Goal: Information Seeking & Learning: Learn about a topic

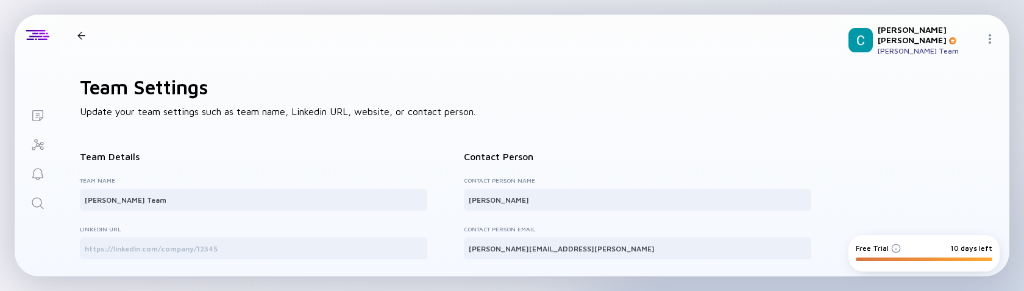
scroll to position [96, 0]
click at [39, 112] on icon "Lists" at bounding box center [37, 116] width 15 height 15
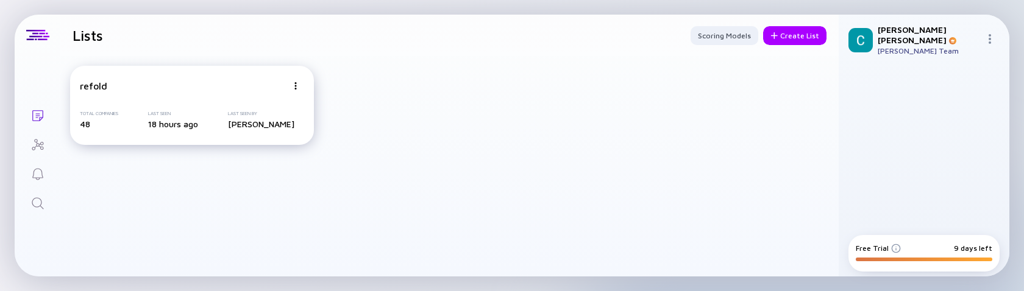
click at [296, 84] on img at bounding box center [295, 85] width 7 height 7
click at [487, 112] on div "refold Share Duplicate List Edit List Total Companies 48 Last Seen 18 hours ago…" at bounding box center [449, 105] width 779 height 99
click at [781, 37] on div "Create List" at bounding box center [794, 35] width 63 height 19
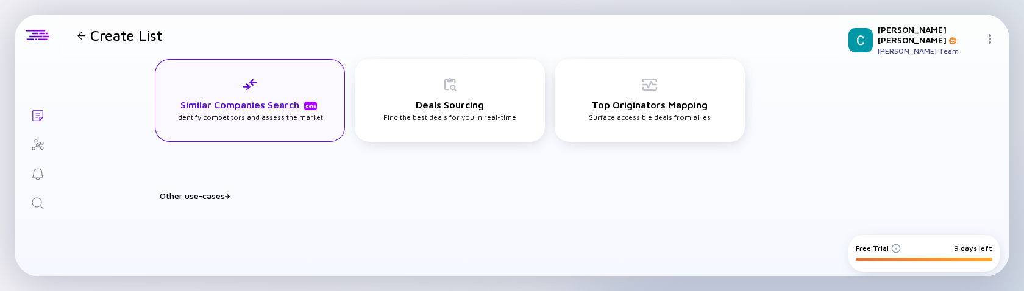
click at [277, 96] on div "Similar Companies Search beta Identify competitors and assess the market" at bounding box center [249, 99] width 147 height 45
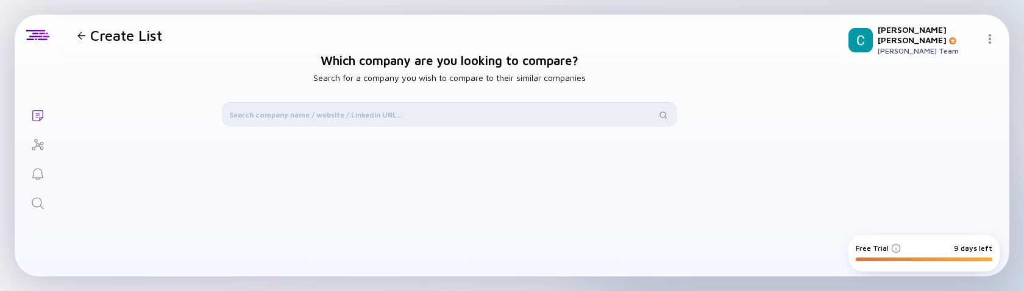
click at [315, 111] on input "text" at bounding box center [442, 115] width 427 height 12
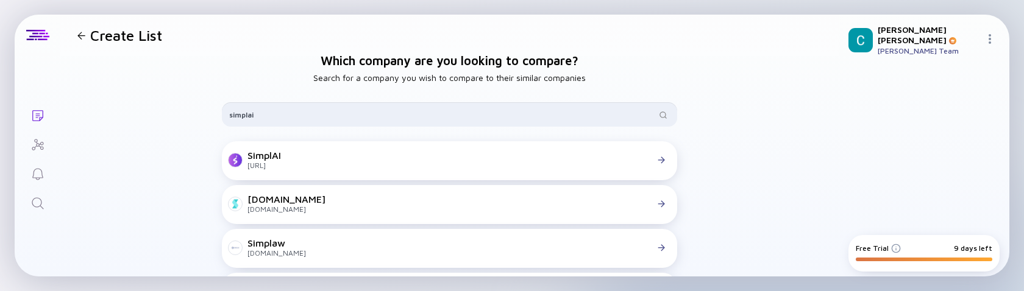
type input "simplai"
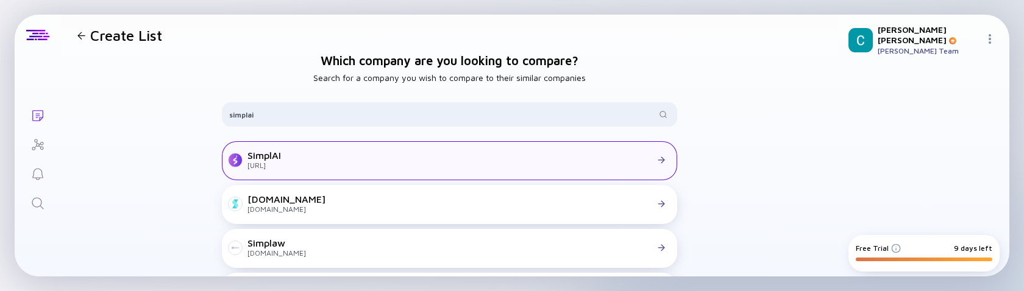
click at [371, 160] on div at bounding box center [475, 160] width 389 height 11
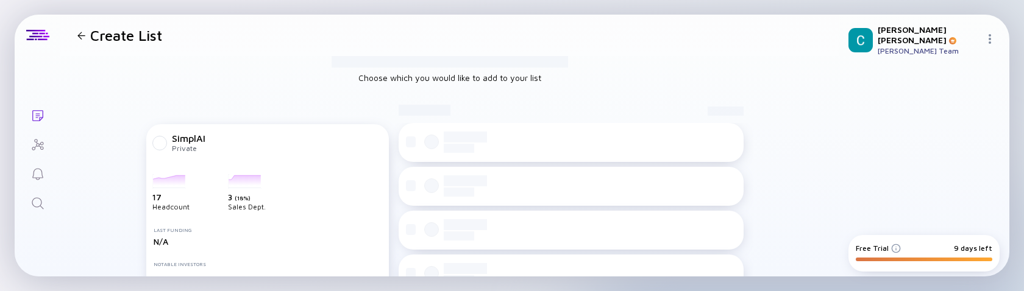
checkbox input "true"
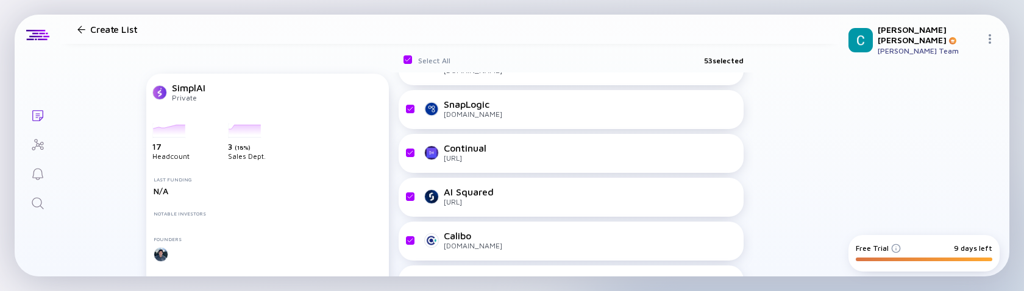
scroll to position [908, 0]
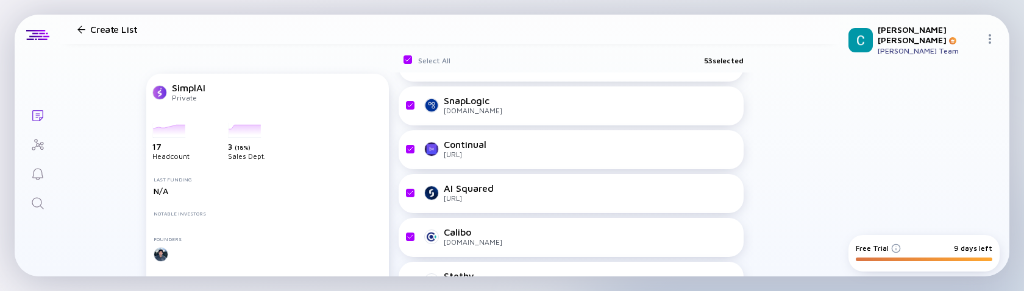
click at [71, 41] on header "Create List" at bounding box center [449, 29] width 779 height 29
click at [74, 40] on header "Create List" at bounding box center [449, 29] width 779 height 29
click at [79, 31] on div at bounding box center [81, 30] width 8 height 8
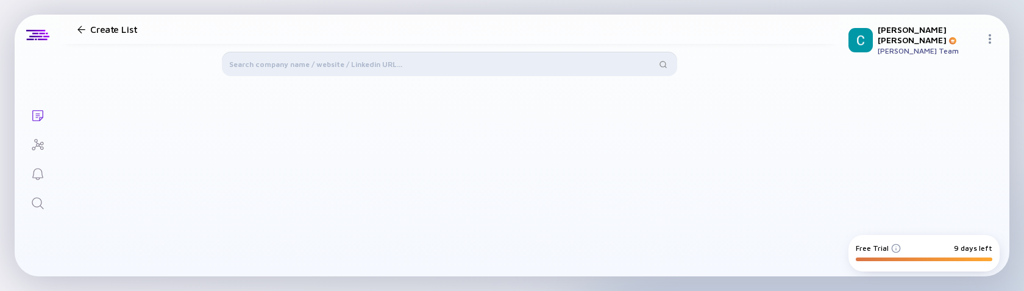
click at [362, 66] on input "text" at bounding box center [442, 64] width 427 height 12
click at [473, 67] on input "text" at bounding box center [442, 64] width 427 height 12
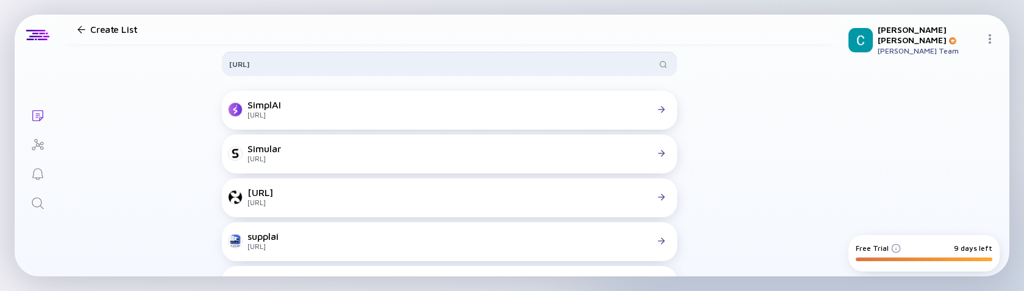
drag, startPoint x: 324, startPoint y: 65, endPoint x: 149, endPoint y: 74, distance: 175.2
click at [149, 74] on div "Which company are you looking to compare? Search for a company you wish to comp…" at bounding box center [449, 180] width 779 height 351
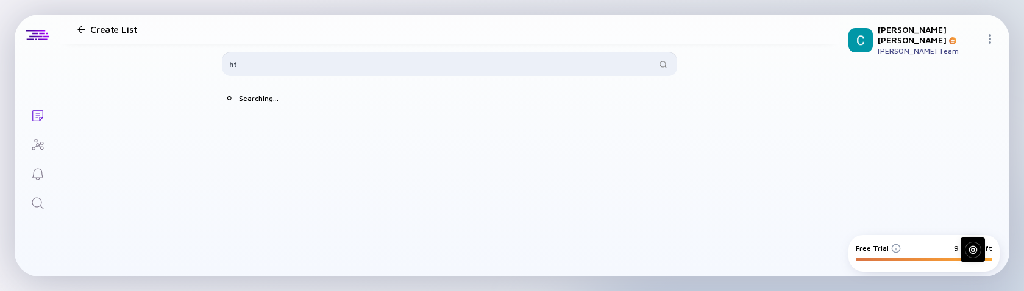
type input "h"
paste input "https://www.linkedin.com/company/simplai-ai/"
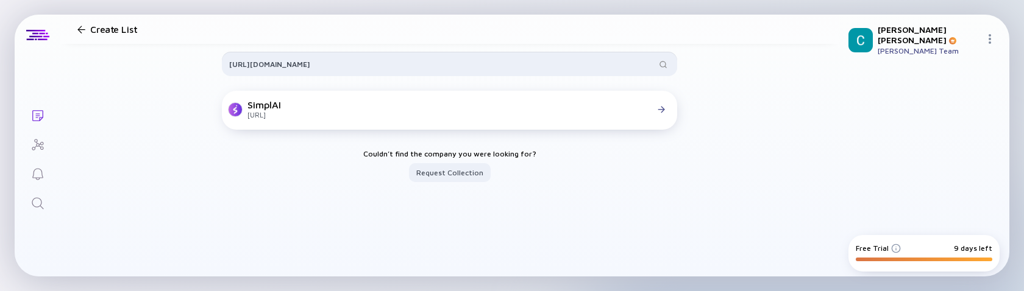
type input "https://www.linkedin.com/company/simplai-ai/"
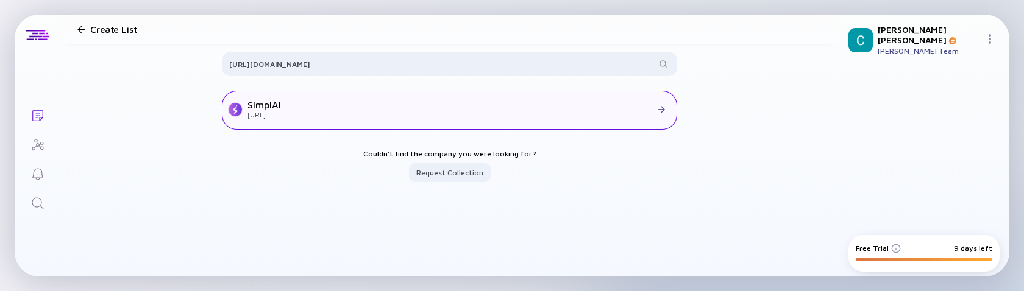
click at [463, 110] on div at bounding box center [475, 109] width 389 height 11
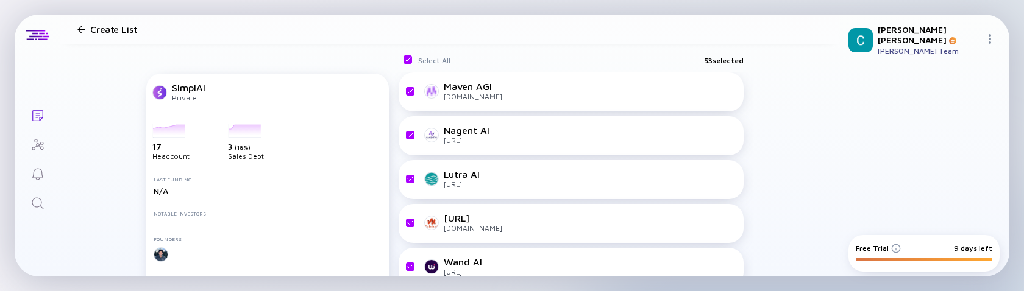
click at [80, 29] on div at bounding box center [81, 30] width 8 height 8
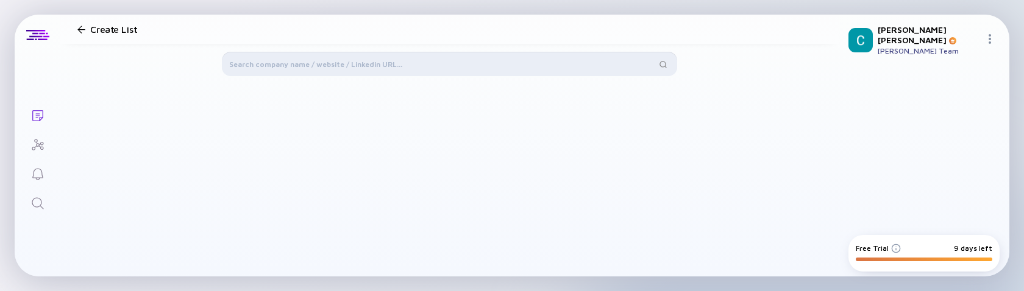
click at [339, 66] on input "text" at bounding box center [442, 64] width 427 height 12
paste input "https://simplai.ai/"
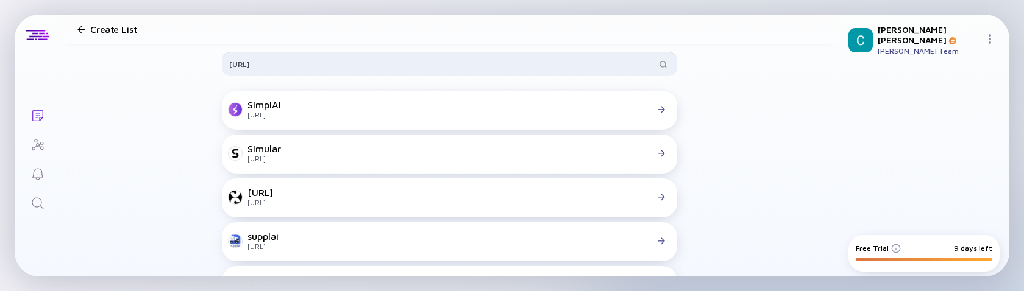
drag, startPoint x: 305, startPoint y: 65, endPoint x: 181, endPoint y: 65, distance: 124.4
click at [181, 65] on div "Which company are you looking to compare? Search for a company you wish to comp…" at bounding box center [449, 180] width 779 height 351
click at [285, 63] on input "simplai" at bounding box center [442, 64] width 427 height 12
type input "simplai"
drag, startPoint x: 497, startPoint y: 59, endPoint x: 156, endPoint y: 54, distance: 340.8
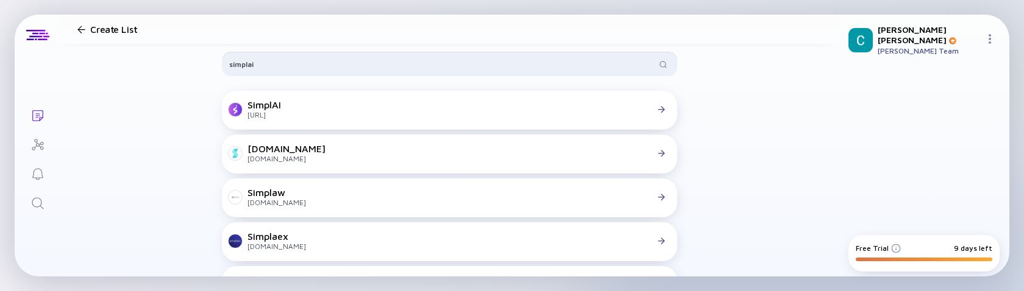
click at [156, 54] on div "Which company are you looking to compare? Search for a company you wish to comp…" at bounding box center [449, 180] width 779 height 351
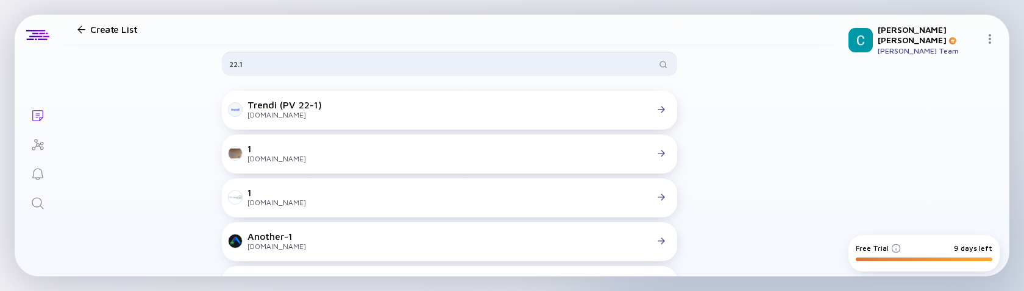
drag, startPoint x: 333, startPoint y: 64, endPoint x: 118, endPoint y: 62, distance: 215.2
click at [118, 62] on div "Which company are you looking to compare? Search for a company you wish to comp…" at bounding box center [449, 180] width 779 height 351
drag, startPoint x: 290, startPoint y: 63, endPoint x: 177, endPoint y: 63, distance: 112.2
click at [177, 63] on div "Which company are you looking to compare? Search for a company you wish to comp…" at bounding box center [449, 180] width 779 height 351
paste input "xlQAyq"
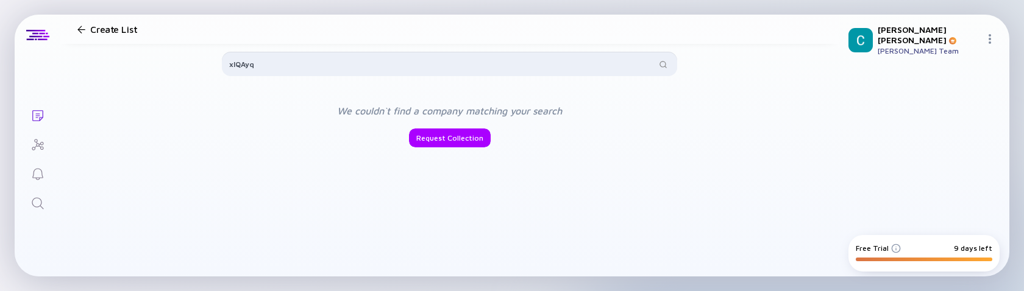
type input "xlQAyq"
click at [82, 29] on div at bounding box center [81, 30] width 8 height 8
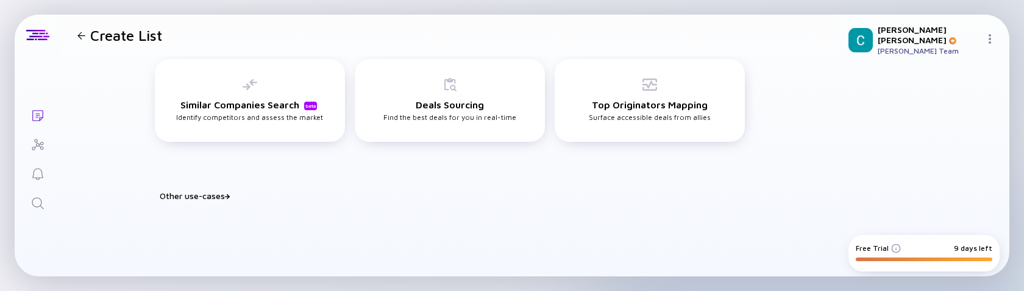
click at [209, 199] on div "Other use-cases" at bounding box center [457, 196] width 595 height 10
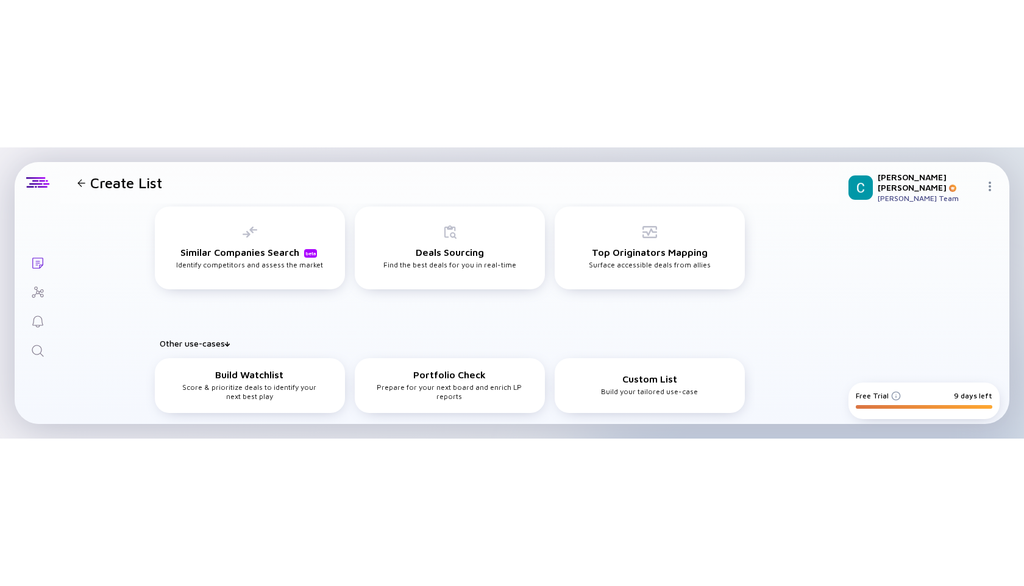
scroll to position [2, 0]
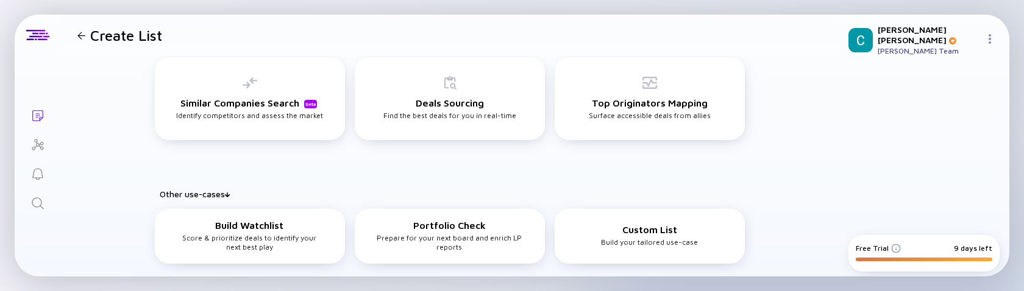
click at [35, 204] on icon "Search" at bounding box center [37, 203] width 15 height 15
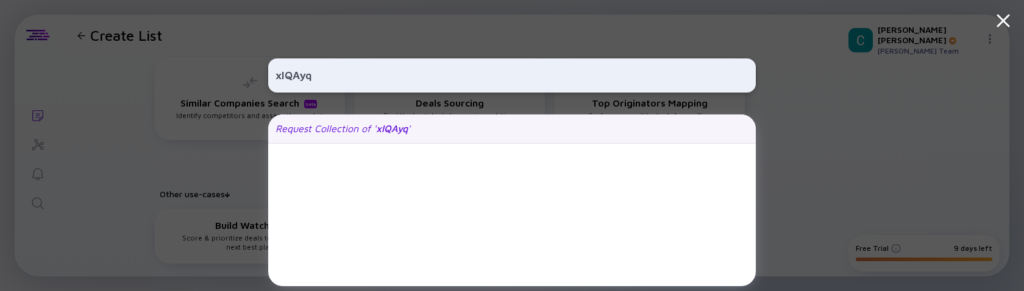
type input "xlQAyq"
click at [408, 132] on div "Request Collection of ' xlQAyq '" at bounding box center [343, 128] width 135 height 11
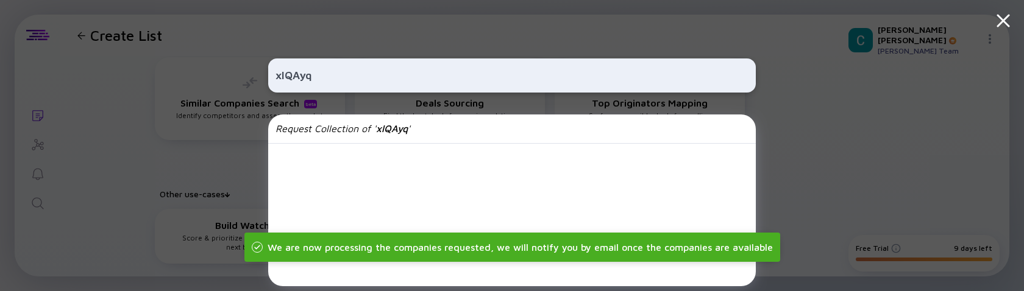
click at [1005, 18] on icon at bounding box center [1003, 20] width 11 height 11
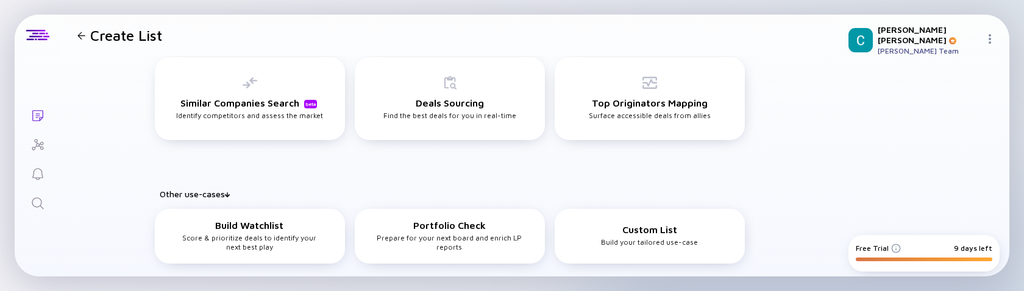
click at [79, 37] on div at bounding box center [81, 36] width 8 height 8
click at [84, 43] on div "Create List" at bounding box center [118, 35] width 90 height 17
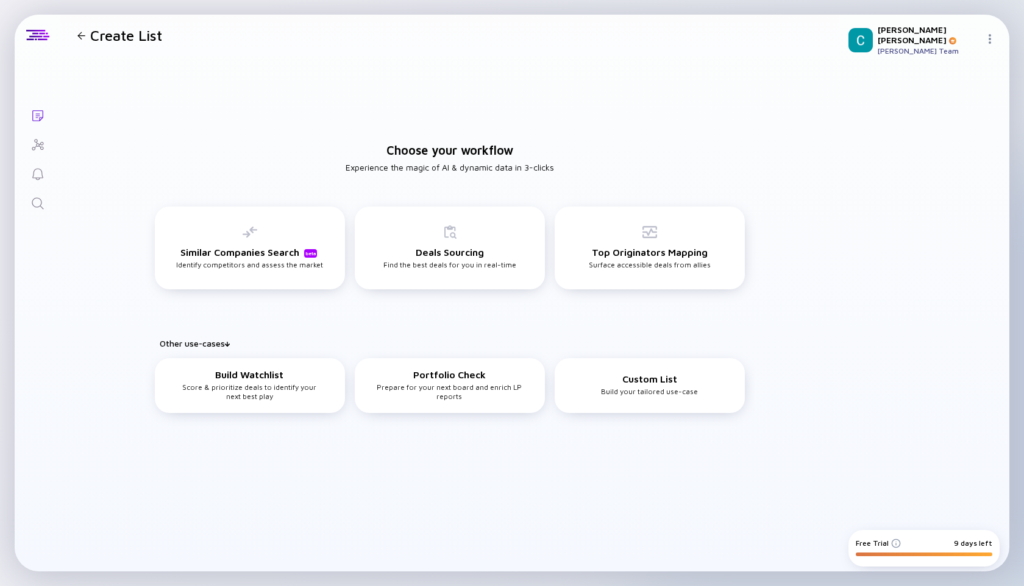
click at [77, 30] on div "Create List" at bounding box center [118, 35] width 90 height 17
click at [77, 29] on div "Create List" at bounding box center [118, 35] width 90 height 17
click at [80, 33] on div at bounding box center [81, 36] width 8 height 8
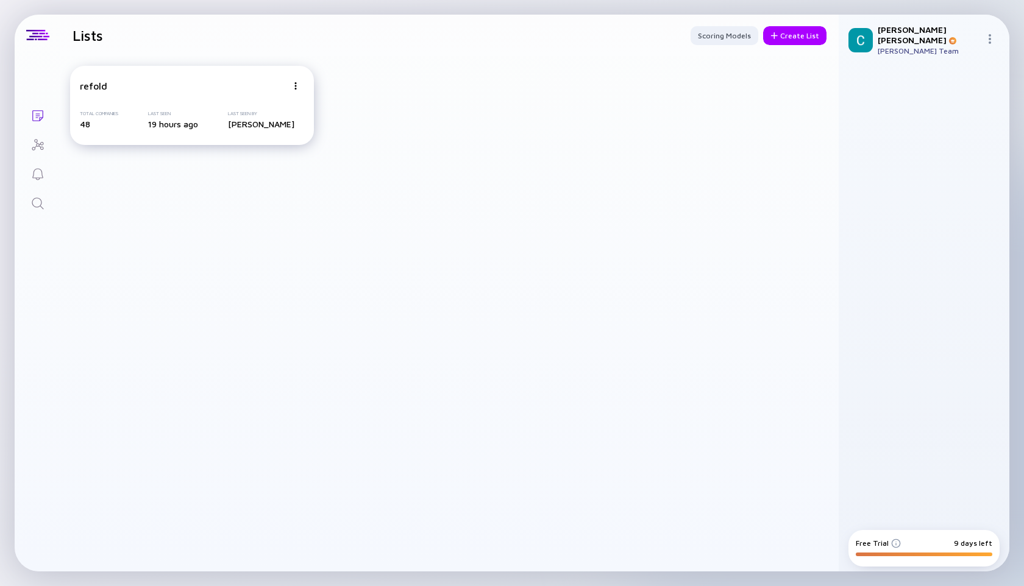
click at [299, 76] on div "refold Total Companies 48 Last Seen 19 hours ago Last Seen By Chirag Vohra" at bounding box center [192, 105] width 244 height 79
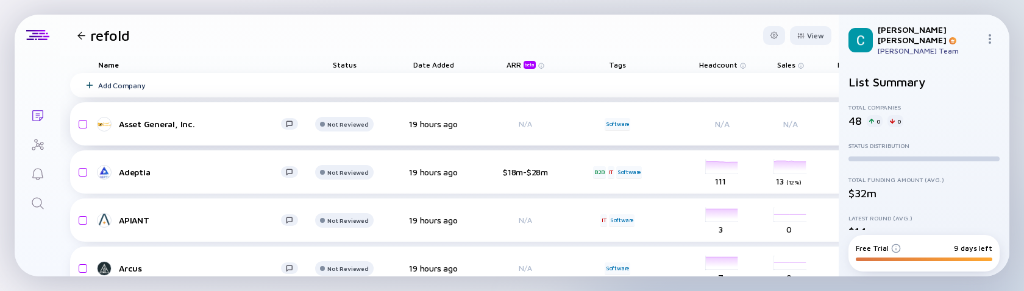
click at [210, 128] on div "Asset General, Inc." at bounding box center [200, 124] width 162 height 10
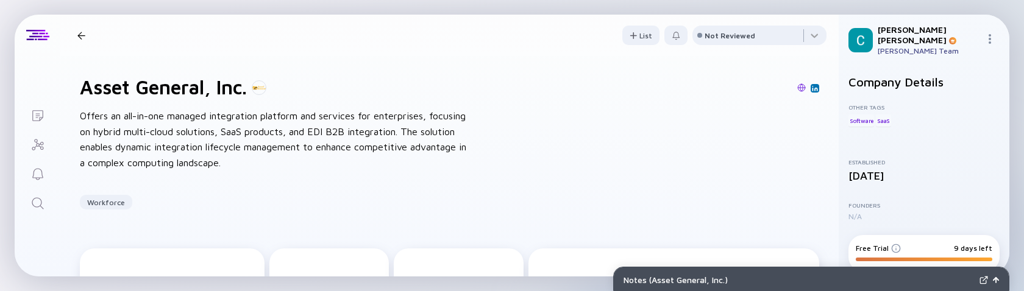
click at [80, 30] on div "Asset General, Inc. Workforce" at bounding box center [157, 35] width 168 height 16
click at [80, 37] on div at bounding box center [81, 36] width 8 height 8
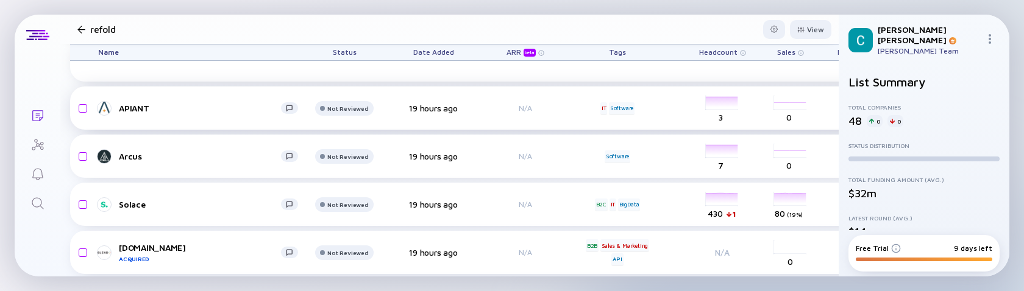
scroll to position [220, 0]
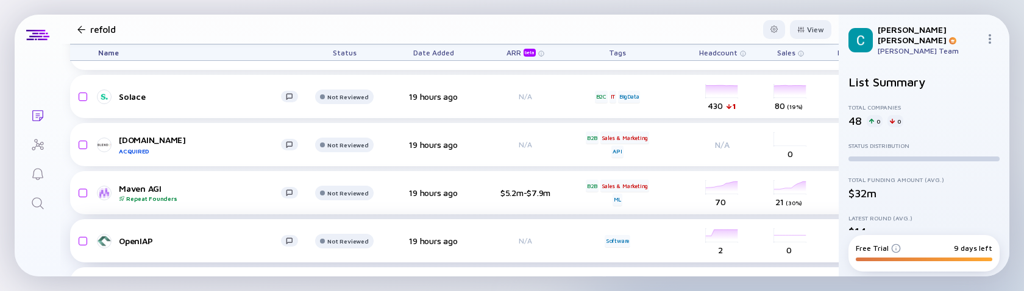
click at [130, 243] on div "OpenIAP" at bounding box center [200, 241] width 162 height 10
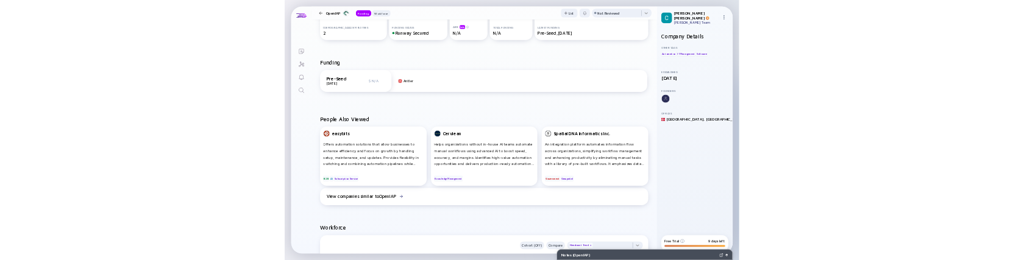
scroll to position [257, 0]
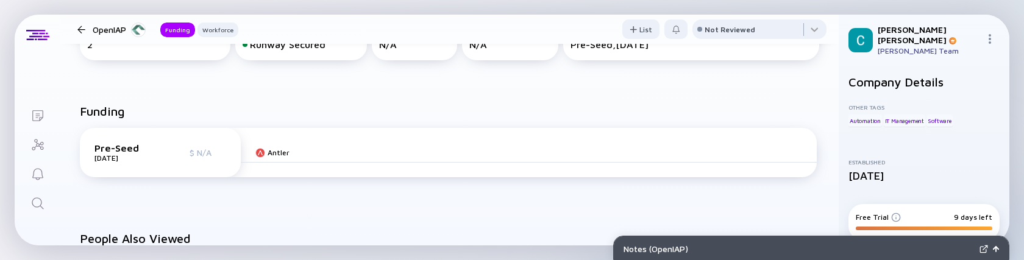
click at [77, 26] on div at bounding box center [81, 30] width 8 height 8
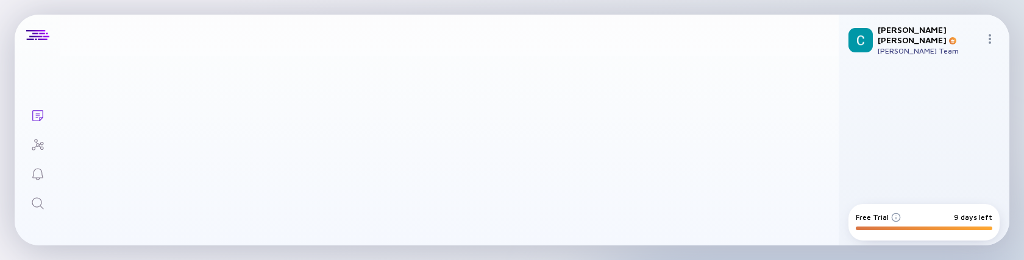
scroll to position [220, 0]
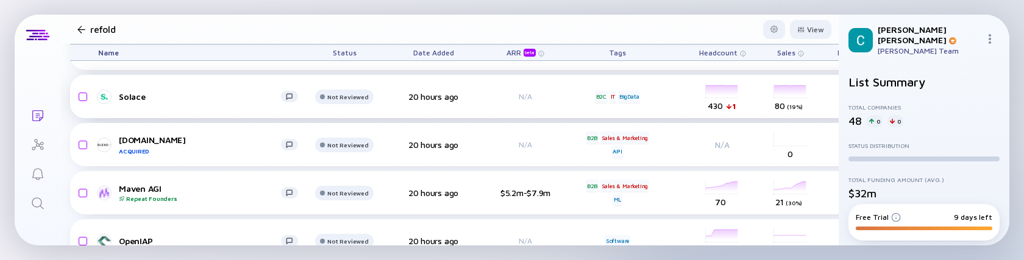
click at [136, 96] on div "Solace" at bounding box center [200, 96] width 162 height 10
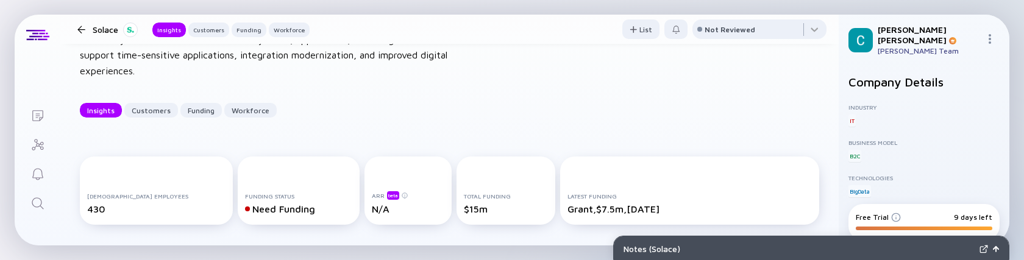
scroll to position [91, 0]
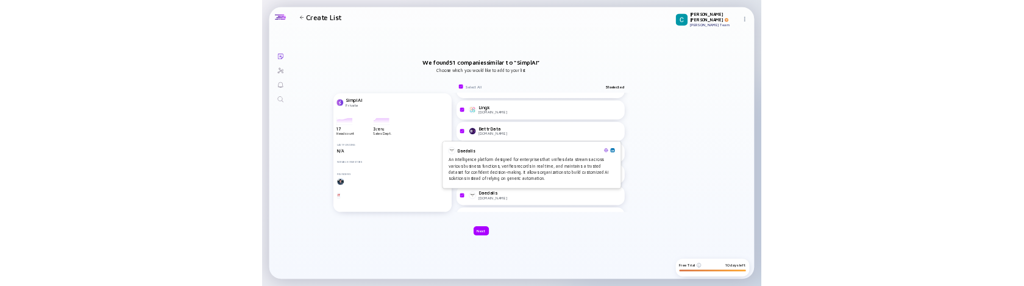
scroll to position [1914, 0]
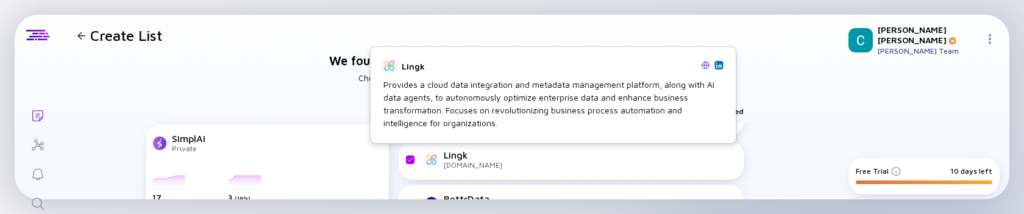
click at [470, 159] on div "Lingk lingk.io" at bounding box center [581, 159] width 311 height 20
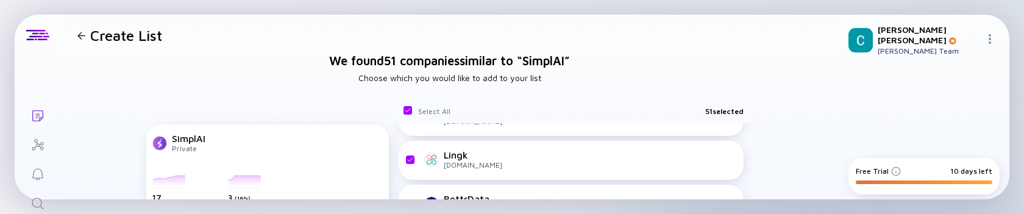
click at [452, 159] on div "Lingk" at bounding box center [473, 154] width 59 height 11
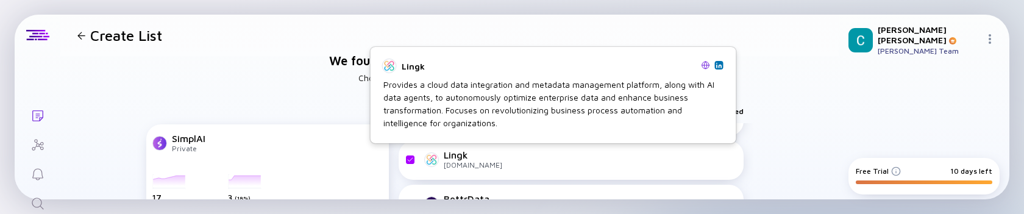
click at [432, 155] on div at bounding box center [431, 159] width 15 height 15
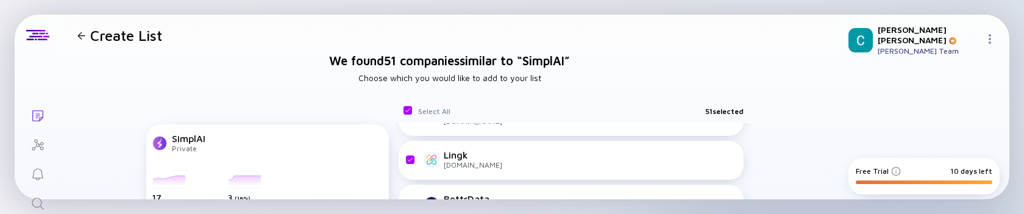
click at [432, 155] on div at bounding box center [431, 159] width 15 height 15
click at [463, 153] on div "Lingk" at bounding box center [473, 154] width 59 height 11
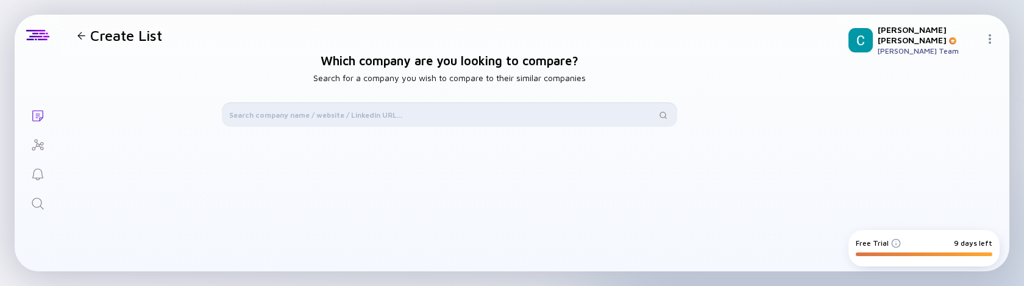
click at [349, 119] on input "text" at bounding box center [442, 115] width 427 height 12
type input "Openai"
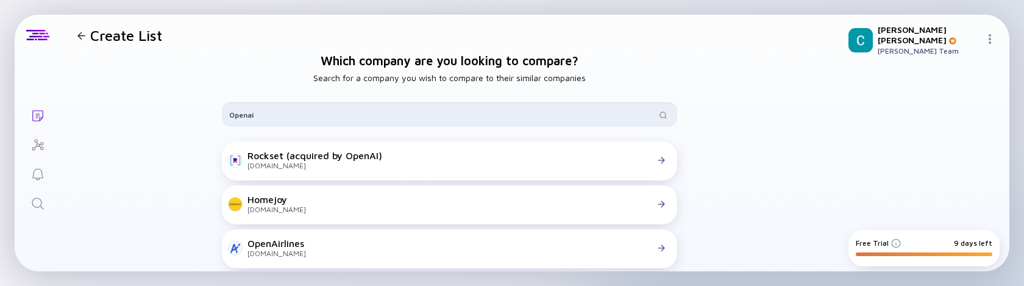
click at [246, 117] on input "Openai" at bounding box center [442, 115] width 427 height 12
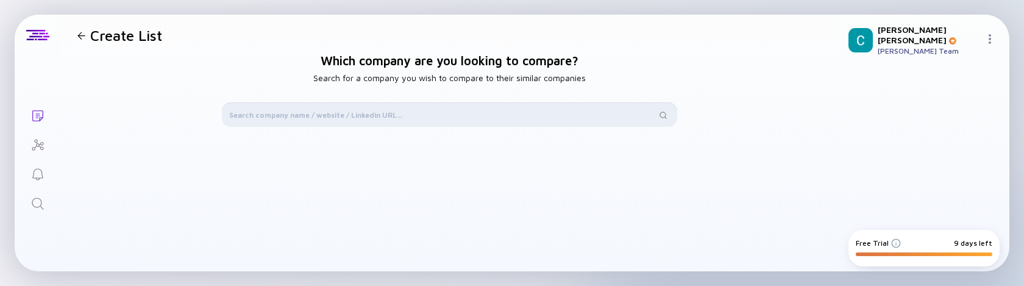
click at [274, 114] on input "text" at bounding box center [442, 115] width 427 height 12
type input "H"
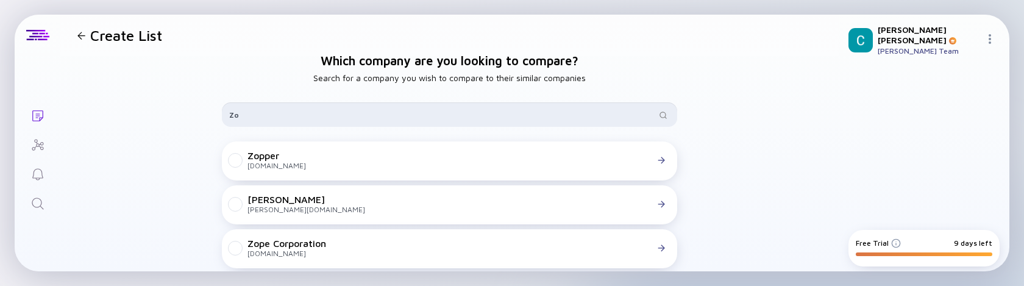
type input "Z"
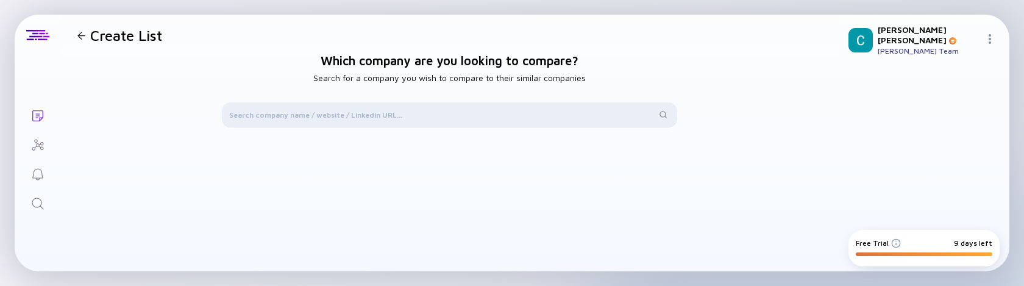
click at [282, 106] on div at bounding box center [449, 114] width 455 height 24
click at [282, 110] on input "text" at bounding box center [442, 115] width 427 height 12
type input "simplai"
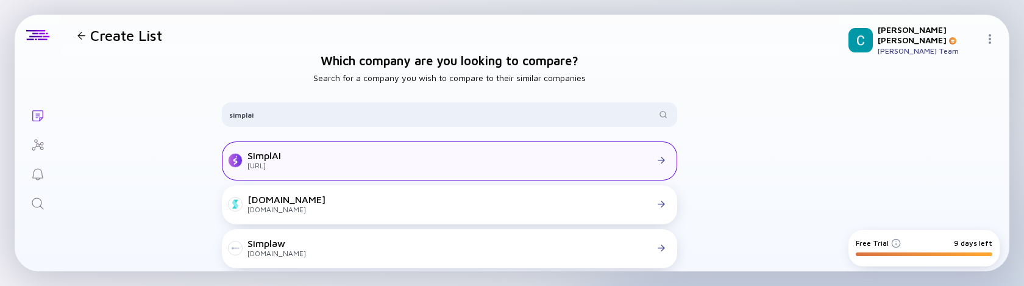
click at [320, 171] on div "SimplAI simplai.ai" at bounding box center [449, 160] width 455 height 39
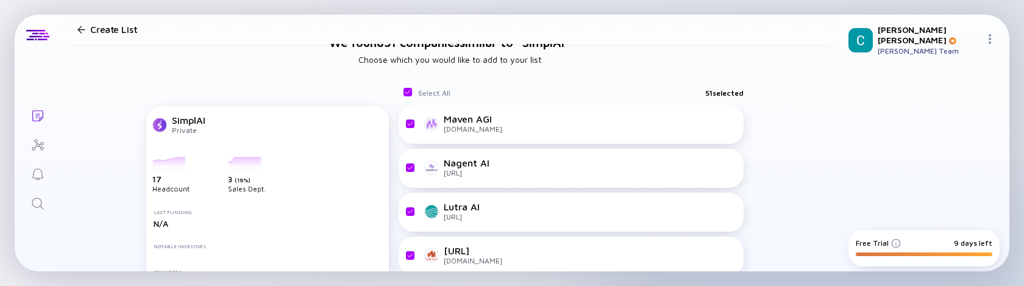
scroll to position [35, 0]
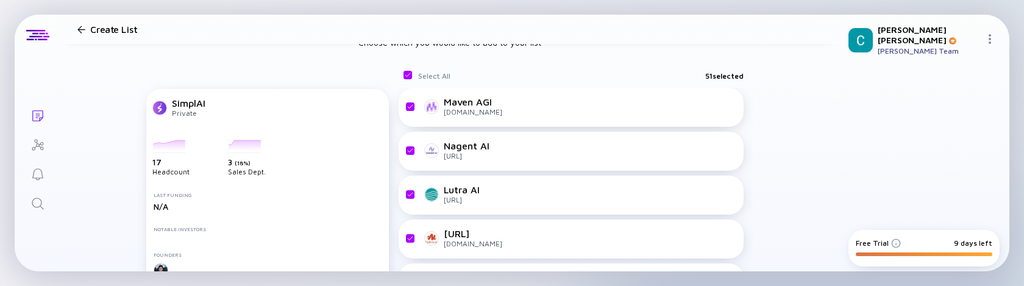
click at [79, 33] on div at bounding box center [81, 30] width 8 height 8
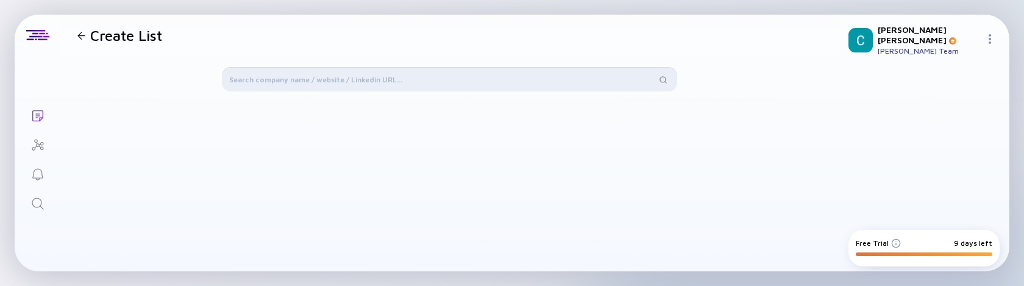
click at [276, 85] on input "text" at bounding box center [442, 79] width 427 height 12
paste input "371172"
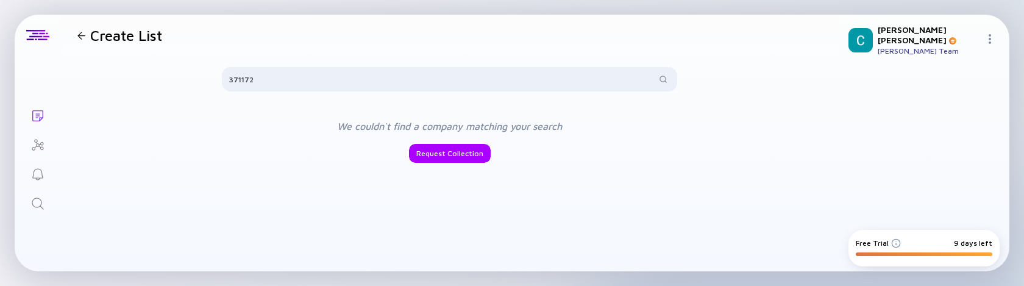
drag, startPoint x: 317, startPoint y: 73, endPoint x: 196, endPoint y: 72, distance: 120.7
click at [196, 72] on div "Which company are you looking to compare? Search for a company you wish to comp…" at bounding box center [449, 196] width 779 height 351
click at [237, 82] on input "371172" at bounding box center [442, 79] width 427 height 12
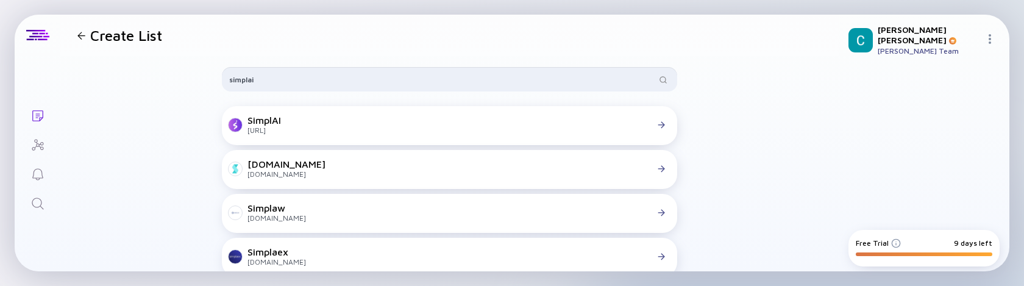
type input "simplai"
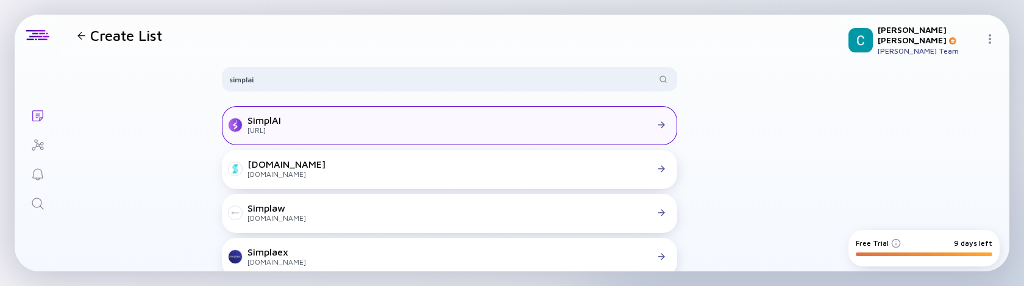
click at [327, 118] on div "SimplAI simplai.ai" at bounding box center [449, 125] width 441 height 20
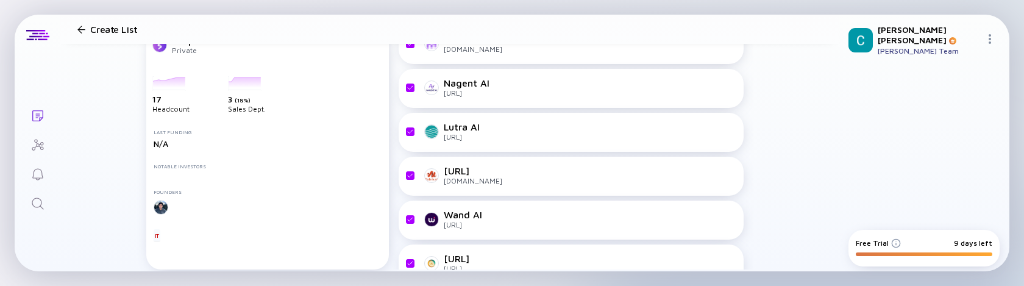
scroll to position [100, 0]
click at [78, 31] on div at bounding box center [81, 30] width 8 height 8
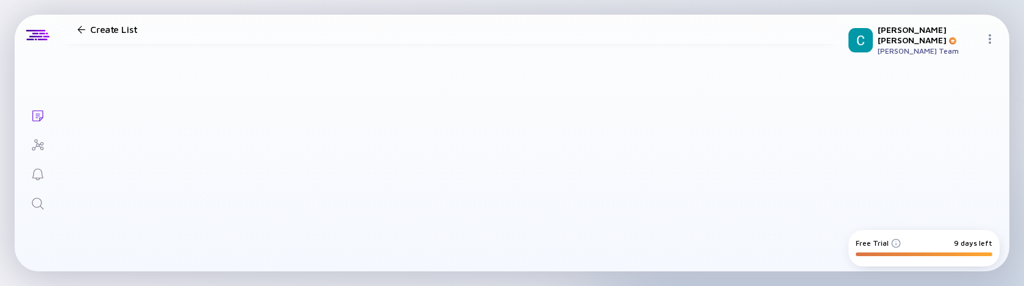
click at [80, 32] on div at bounding box center [81, 30] width 8 height 8
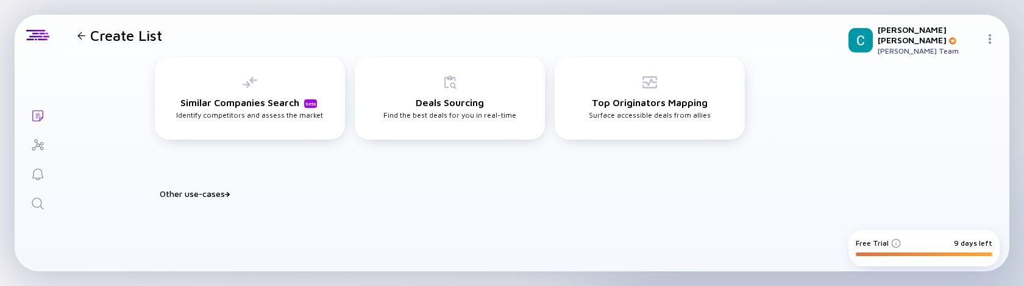
click at [36, 118] on icon "Lists" at bounding box center [37, 116] width 15 height 15
click at [82, 35] on div at bounding box center [81, 36] width 8 height 8
click at [35, 169] on icon "Reminders" at bounding box center [37, 174] width 11 height 12
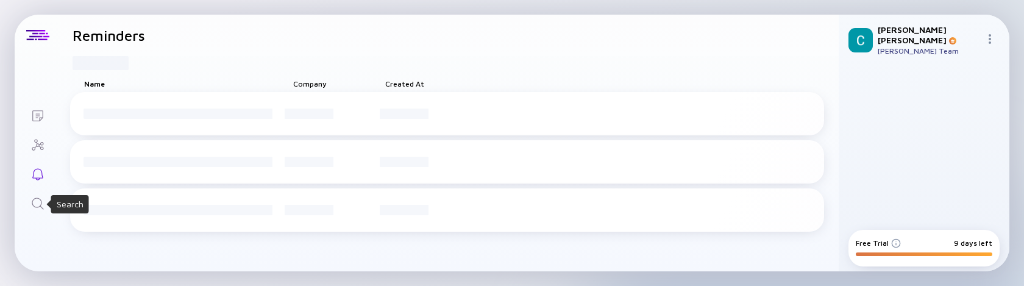
click at [39, 204] on icon "Search" at bounding box center [37, 203] width 15 height 15
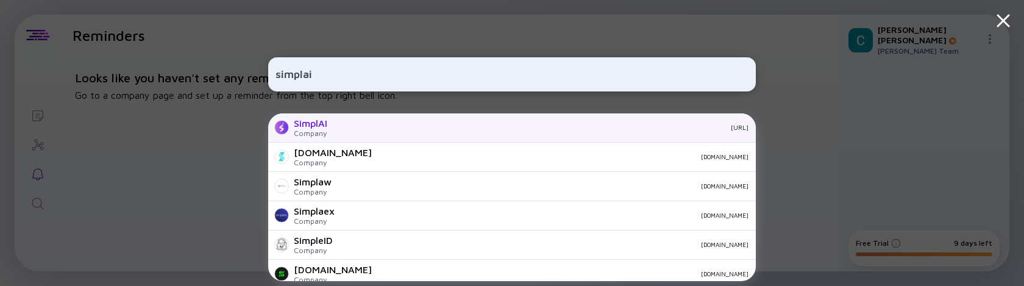
type input "simplai"
click at [365, 130] on div "simplai.ai" at bounding box center [543, 127] width 412 height 7
